Goal: Information Seeking & Learning: Learn about a topic

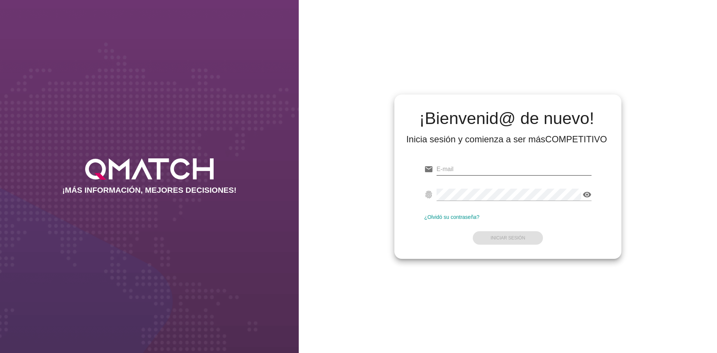
click at [475, 169] on input "email" at bounding box center [513, 169] width 155 height 12
type input "[PERSON_NAME][EMAIL_ADDRESS][PERSON_NAME][DOMAIN_NAME]"
click at [519, 232] on button "Iniciar Sesión" at bounding box center [507, 237] width 71 height 13
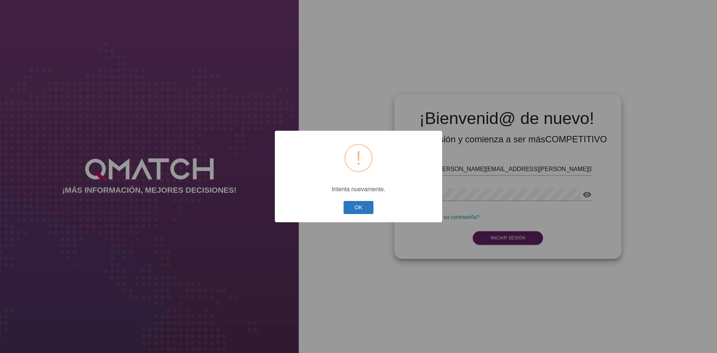
click at [350, 206] on button "OK" at bounding box center [358, 207] width 30 height 13
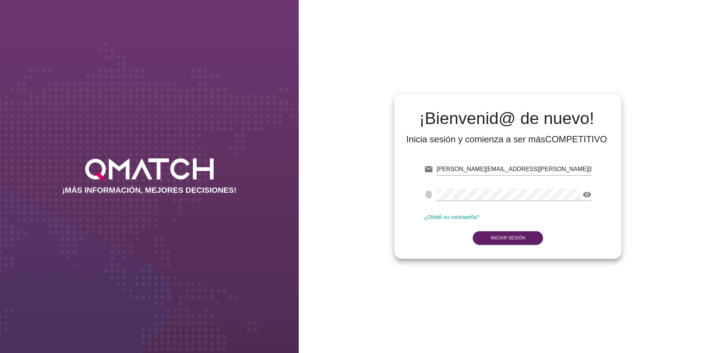
click at [456, 218] on link "¿Olvidó su contraseña?" at bounding box center [451, 217] width 55 height 6
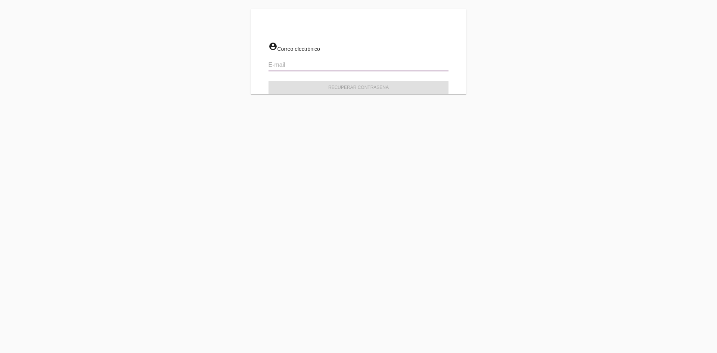
click at [294, 63] on input "email" at bounding box center [358, 65] width 180 height 12
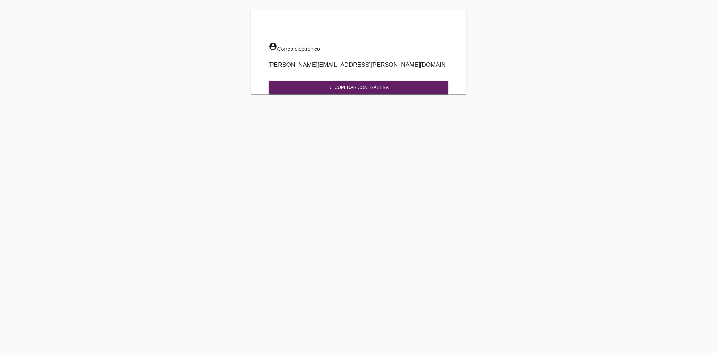
type input "[PERSON_NAME][EMAIL_ADDRESS][PERSON_NAME][DOMAIN_NAME]"
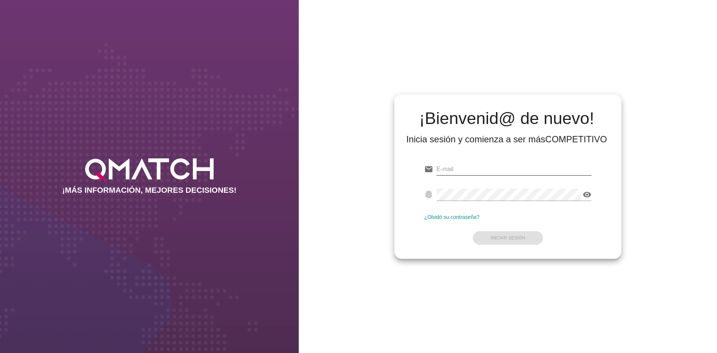
click at [462, 171] on input "email" at bounding box center [513, 169] width 155 height 12
type input "[PERSON_NAME][EMAIL_ADDRESS][PERSON_NAME][DOMAIN_NAME]"
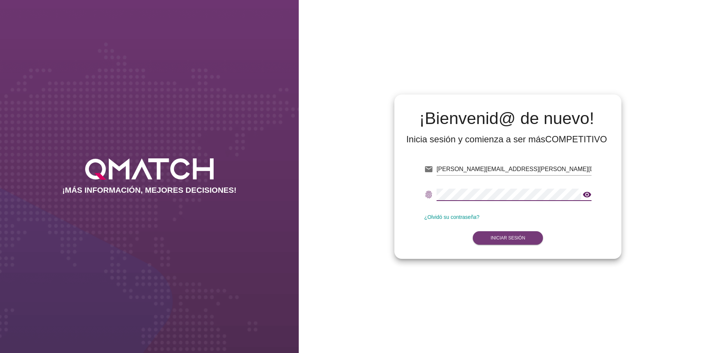
click at [505, 239] on strong "Iniciar Sesión" at bounding box center [507, 237] width 35 height 5
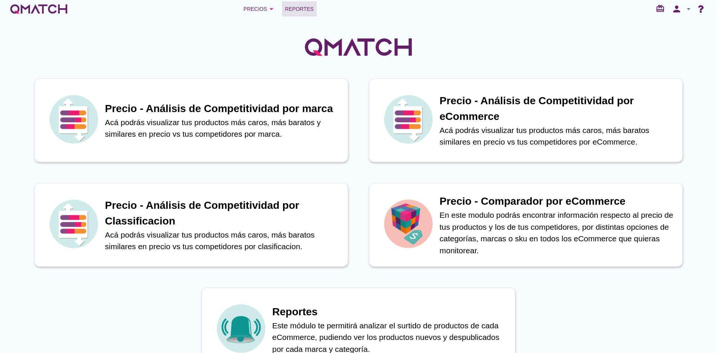
click at [297, 13] on link "Reportes" at bounding box center [299, 8] width 35 height 15
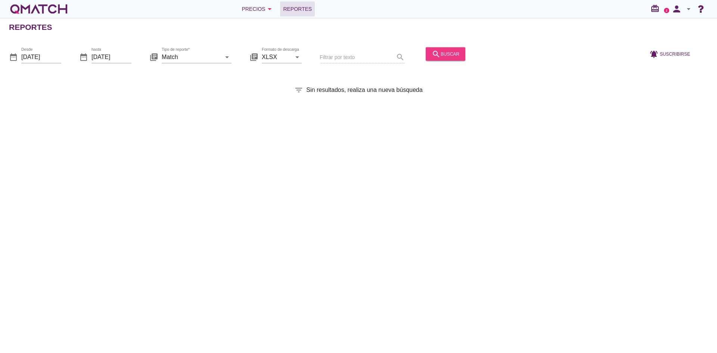
click at [437, 54] on icon "search" at bounding box center [435, 53] width 9 height 9
click at [268, 9] on icon "arrow_drop_down" at bounding box center [269, 8] width 9 height 9
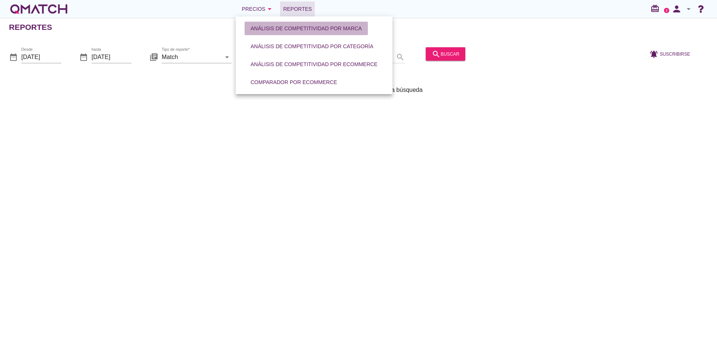
click at [279, 27] on div "Análisis de competitividad por marca" at bounding box center [305, 29] width 111 height 8
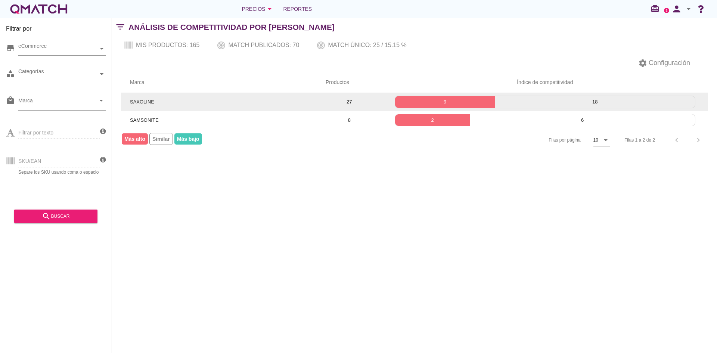
click at [141, 101] on span "SAXOLINE" at bounding box center [142, 102] width 24 height 6
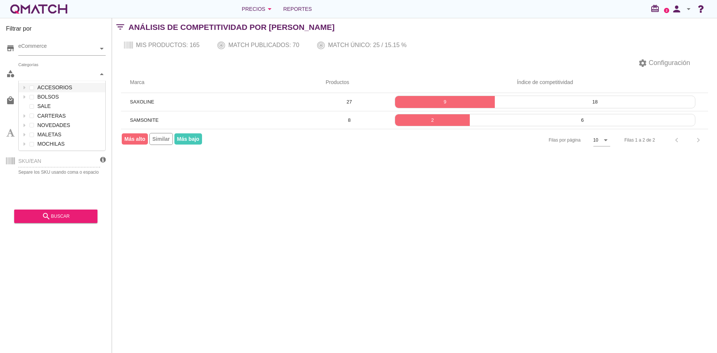
click at [101, 74] on icon at bounding box center [101, 73] width 3 height 3
click at [102, 74] on icon at bounding box center [101, 74] width 3 height 2
click at [102, 105] on div "Marca arrow_drop_down" at bounding box center [61, 102] width 87 height 16
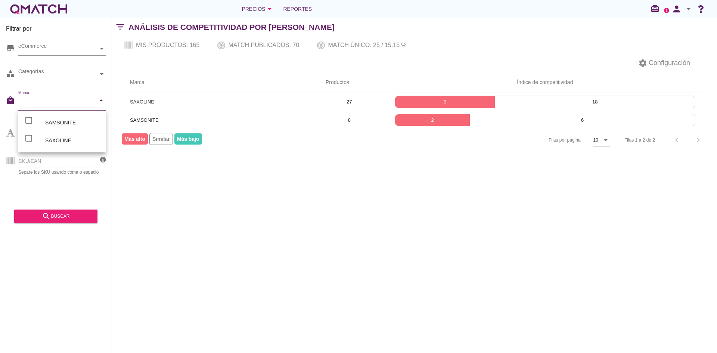
click at [149, 215] on div "Filtrar por store eCommerce category Categorías local_mall Marca arrow_drop_dow…" at bounding box center [414, 185] width 605 height 335
click at [64, 135] on div "Filtrar por texto" at bounding box center [53, 132] width 94 height 28
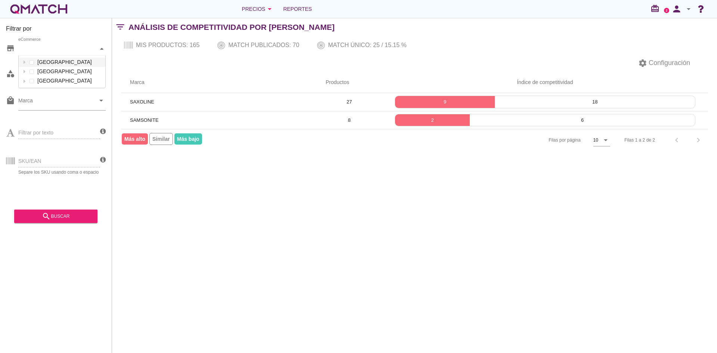
click at [102, 47] on div at bounding box center [101, 48] width 7 height 13
drag, startPoint x: 308, startPoint y: 266, endPoint x: 287, endPoint y: 228, distance: 43.9
click at [308, 265] on div "Filtrar por store eCommerce [GEOGRAPHIC_DATA] [GEOGRAPHIC_DATA] [GEOGRAPHIC_DAT…" at bounding box center [414, 185] width 605 height 335
